Goal: Book appointment/travel/reservation

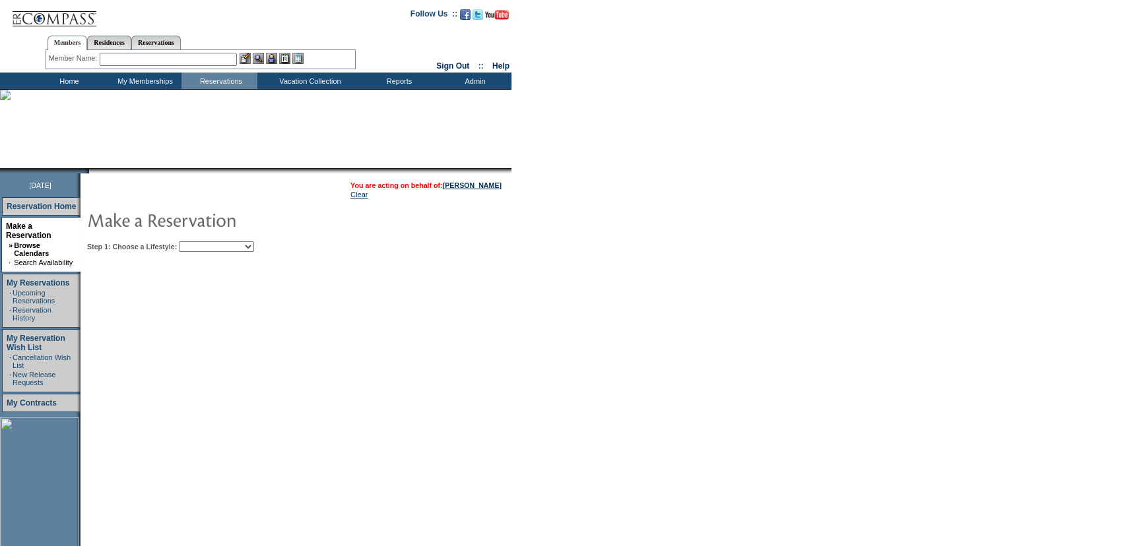
click at [262, 252] on td "You are acting on behalf of: [PERSON_NAME] Clear Step 1: Choose a Lifestyle: Be…" at bounding box center [336, 415] width 511 height 482
click at [262, 252] on table "You are acting on behalf of: [PERSON_NAME] Clear Step 1: Choose a Lifestyle: Be…" at bounding box center [336, 215] width 511 height 82
click at [254, 247] on select "Beach Leisure Metropolitan Mountain OIAL for Adventure OIAL for Couples OIAL fo…" at bounding box center [216, 247] width 75 height 11
select select "Beach"
click at [201, 242] on select "Beach Leisure Metropolitan Mountain OIAL for Adventure OIAL for Couples OIAL fo…" at bounding box center [216, 247] width 75 height 11
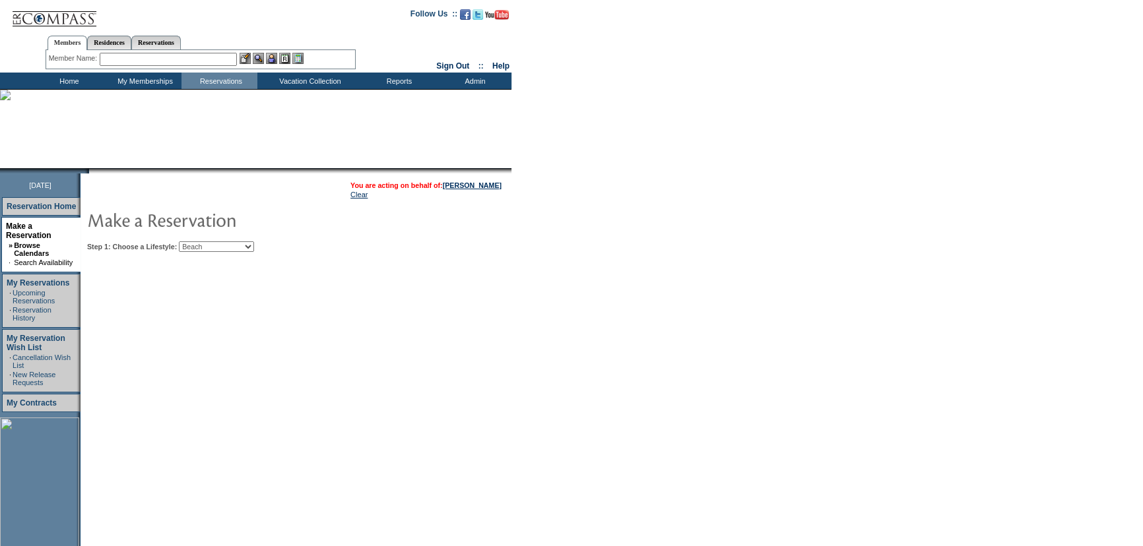
click at [461, 311] on td "You are acting on behalf of: [PERSON_NAME] Clear Step 1: Choose a Lifestyle: Be…" at bounding box center [336, 415] width 511 height 482
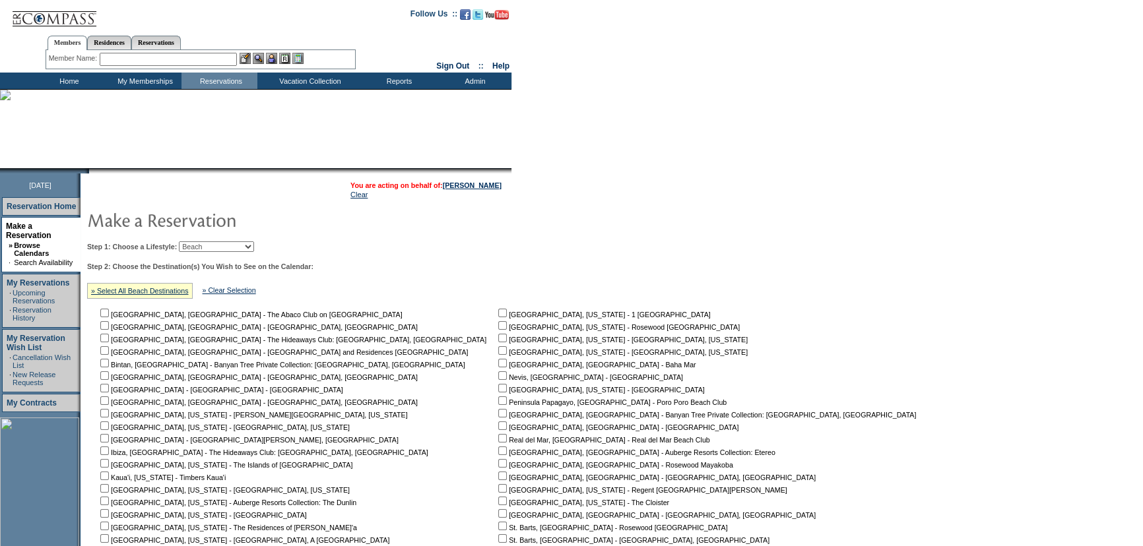
click at [396, 317] on table "[GEOGRAPHIC_DATA], [GEOGRAPHIC_DATA] - The Abaco Club on [GEOGRAPHIC_DATA] [GEO…" at bounding box center [506, 470] width 838 height 329
click at [496, 313] on nobr "[GEOGRAPHIC_DATA], [US_STATE] - 1 [GEOGRAPHIC_DATA]" at bounding box center [603, 315] width 215 height 8
click at [498, 312] on input "checkbox" at bounding box center [502, 313] width 9 height 9
checkbox input "true"
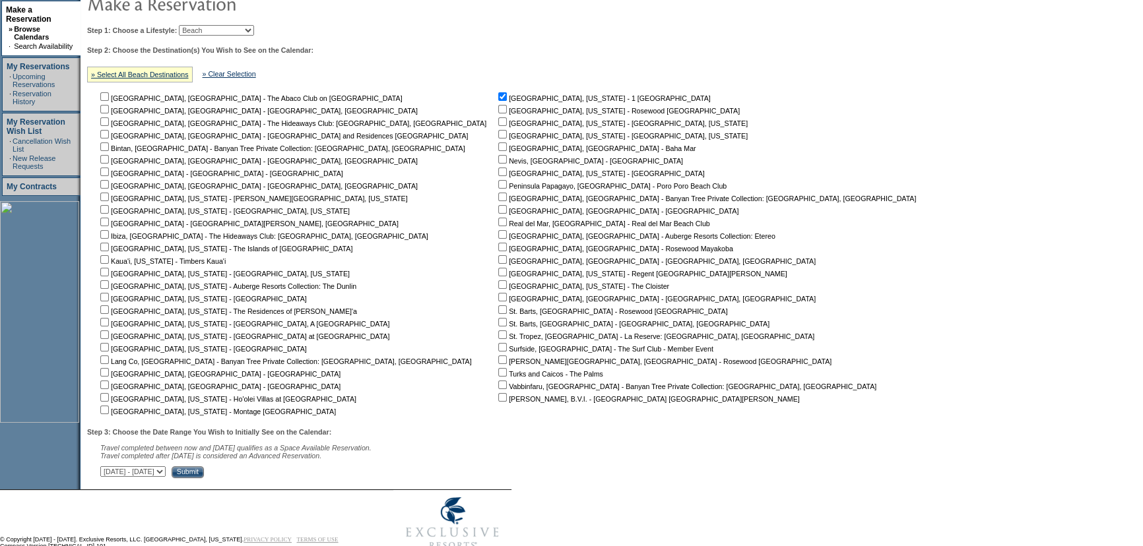
scroll to position [249, 0]
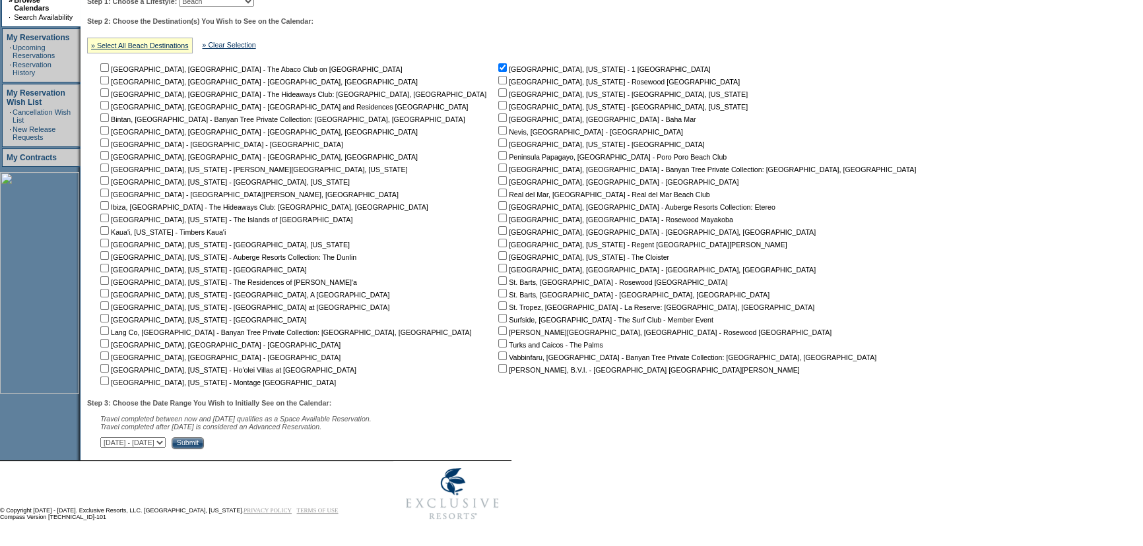
click at [166, 438] on select "[DATE] - [DATE] [DATE] - [DATE] [DATE] - [DATE] [DATE] - [DATE] [DATE] - [DATE]…" at bounding box center [132, 443] width 65 height 11
select select "[DATE]|[DATE]"
click at [107, 438] on select "[DATE] - [DATE] [DATE] - [DATE] [DATE] - [DATE] [DATE] - [DATE] [DATE] - [DATE]…" at bounding box center [132, 443] width 65 height 11
click at [287, 426] on nobr "Travel completed after [DATE] is considered an Advanced Reservation." at bounding box center [210, 427] width 221 height 8
click at [281, 449] on table "You are acting on behalf of: [PERSON_NAME] Clear Step 1: Choose a Lifestyle: Be…" at bounding box center [505, 190] width 848 height 525
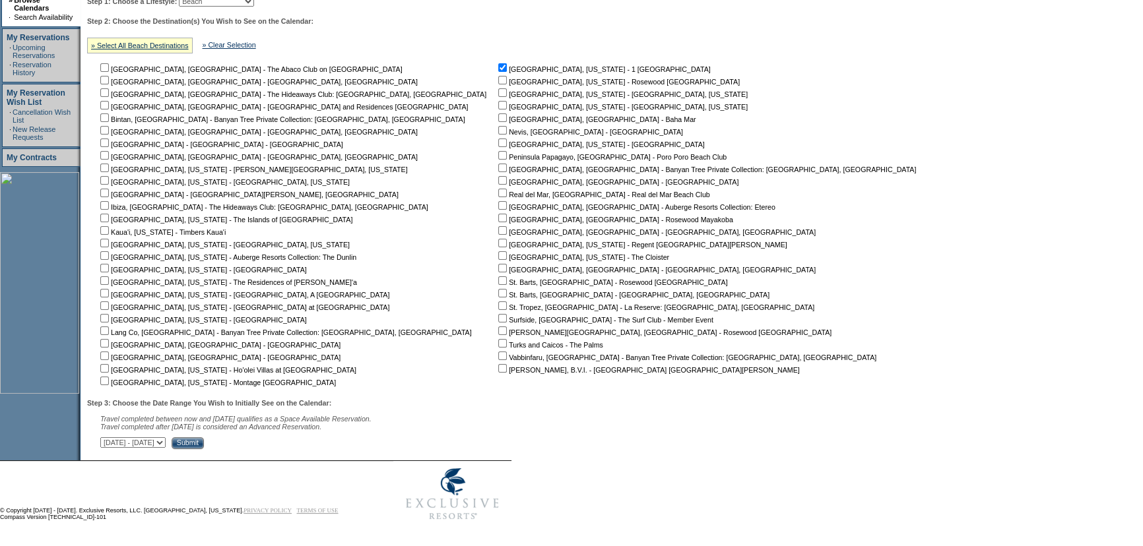
click at [204, 438] on input "Submit" at bounding box center [188, 444] width 32 height 12
